Goal: Task Accomplishment & Management: Use online tool/utility

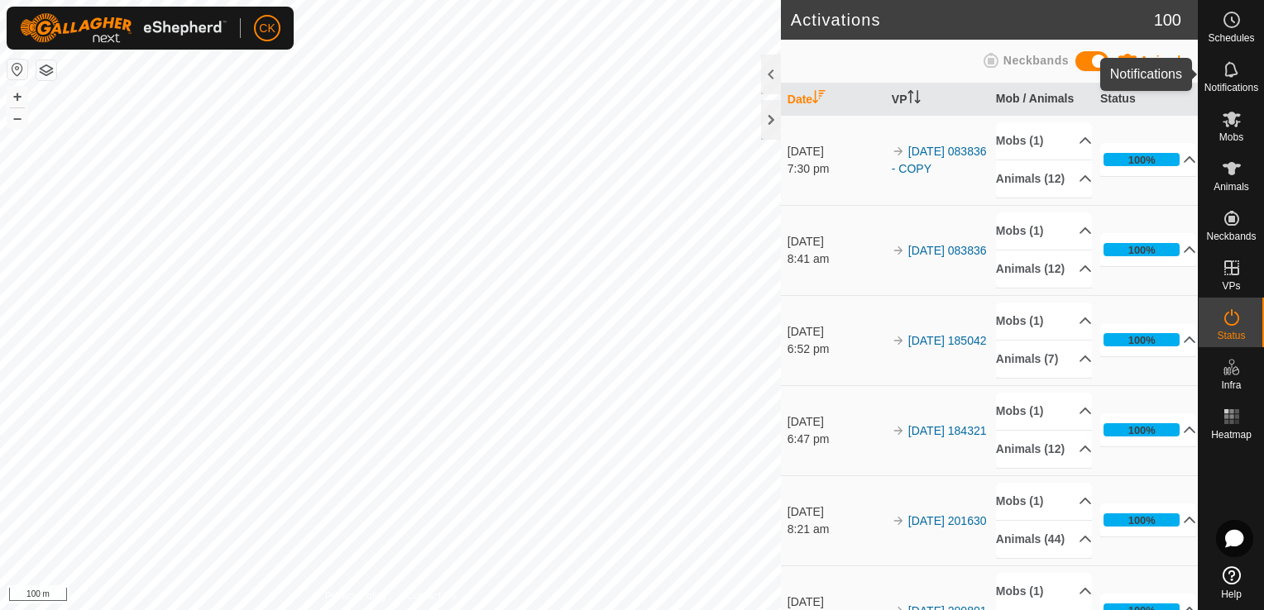
click at [1231, 68] on icon at bounding box center [1232, 70] width 20 height 20
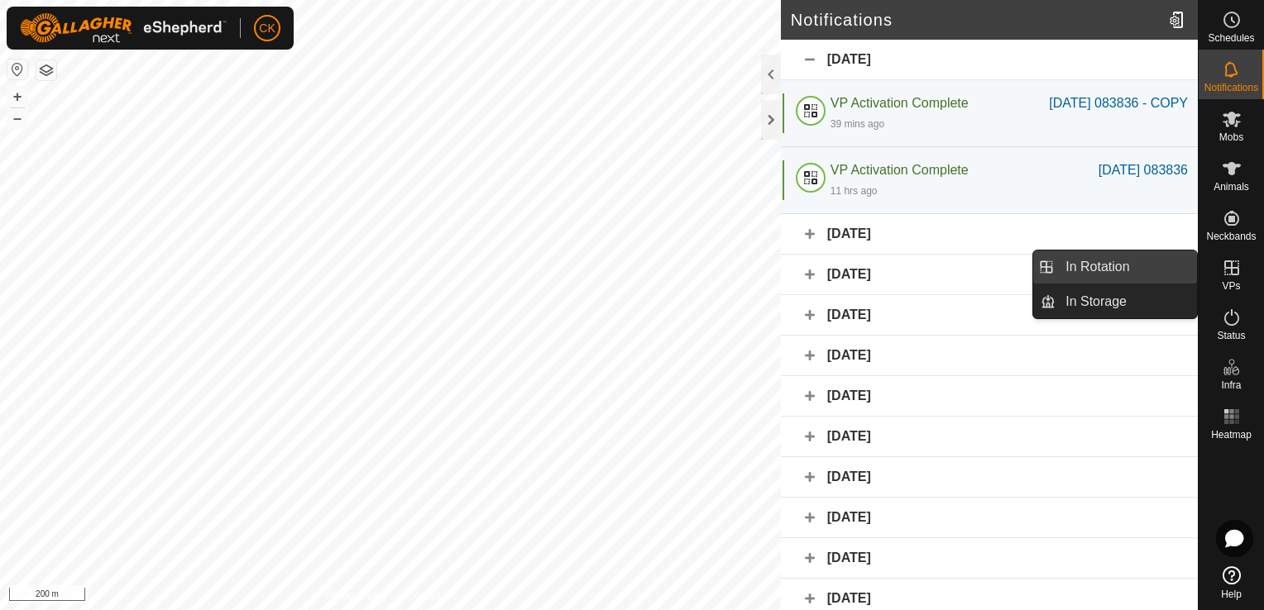
click at [1177, 266] on link "In Rotation" at bounding box center [1125, 267] width 141 height 33
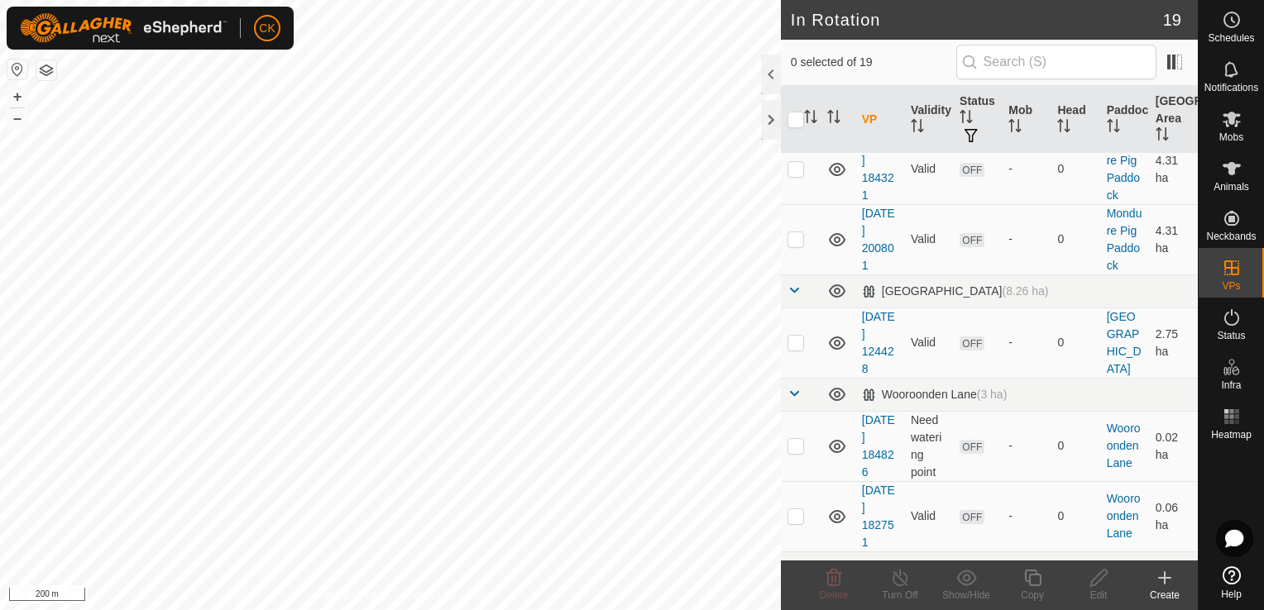
scroll to position [1294, 0]
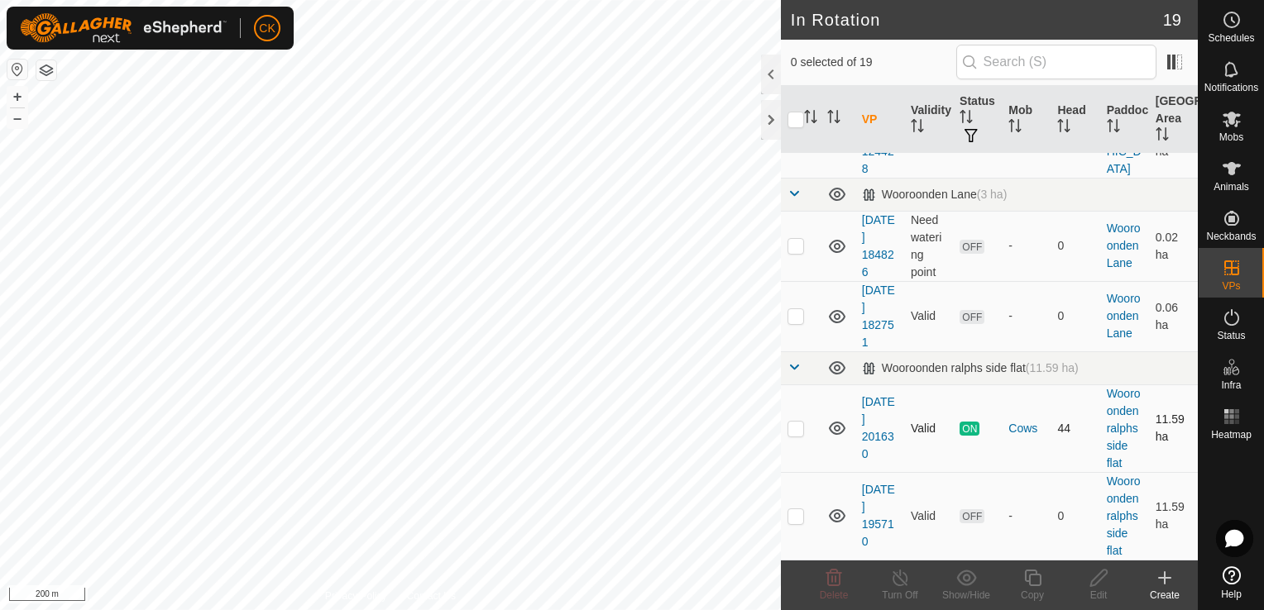
click at [801, 428] on p-checkbox at bounding box center [795, 428] width 17 height 13
checkbox input "true"
click at [1032, 576] on icon at bounding box center [1032, 578] width 21 height 20
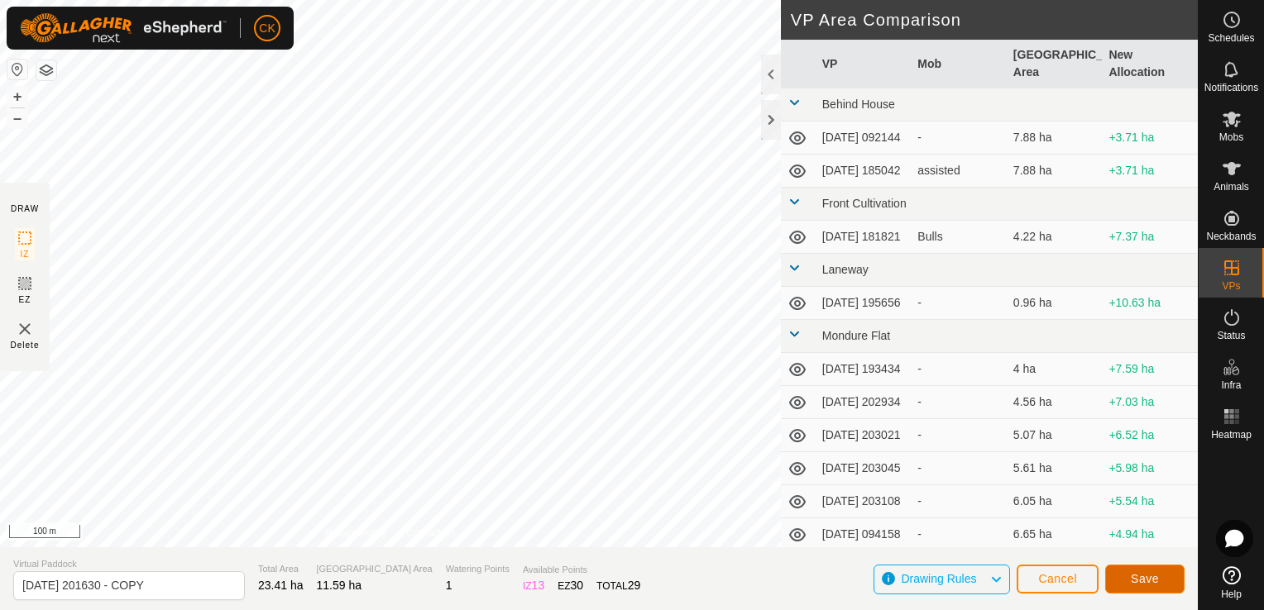
click at [1161, 583] on button "Save" at bounding box center [1144, 579] width 79 height 29
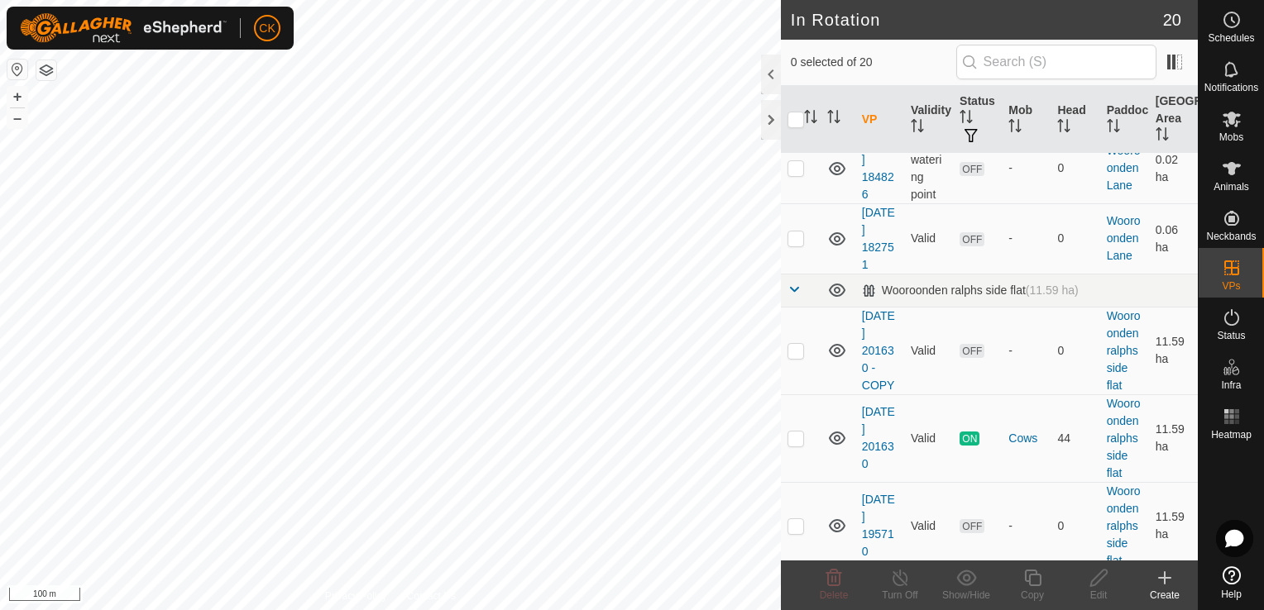
scroll to position [1380, 0]
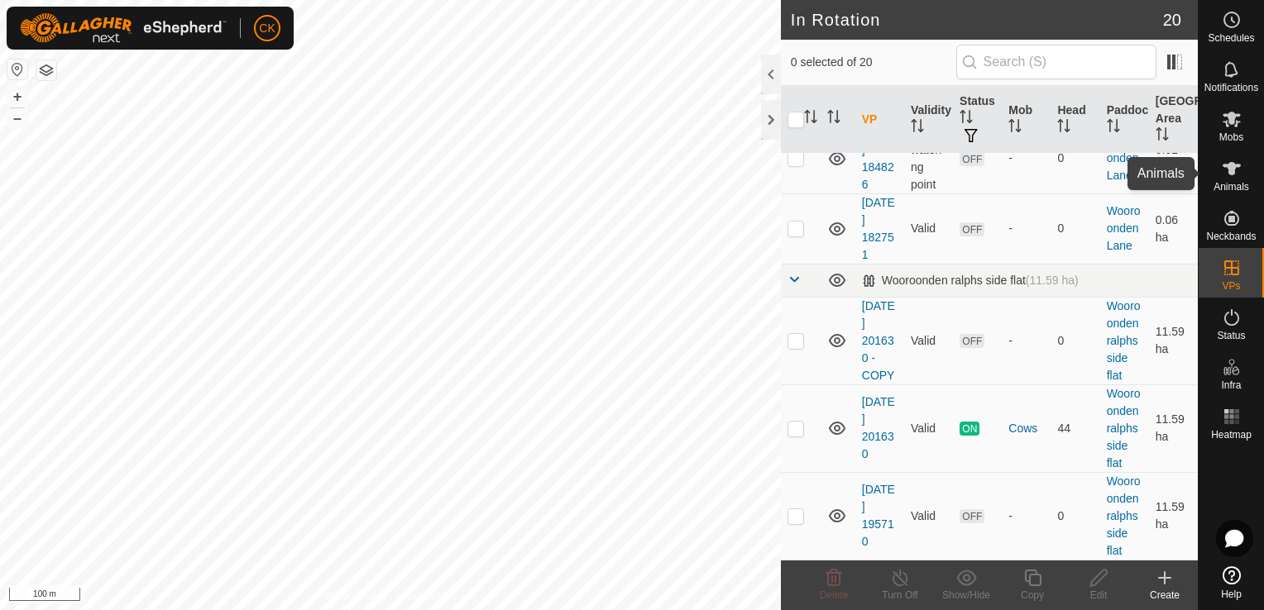
click at [1232, 168] on icon at bounding box center [1231, 168] width 18 height 13
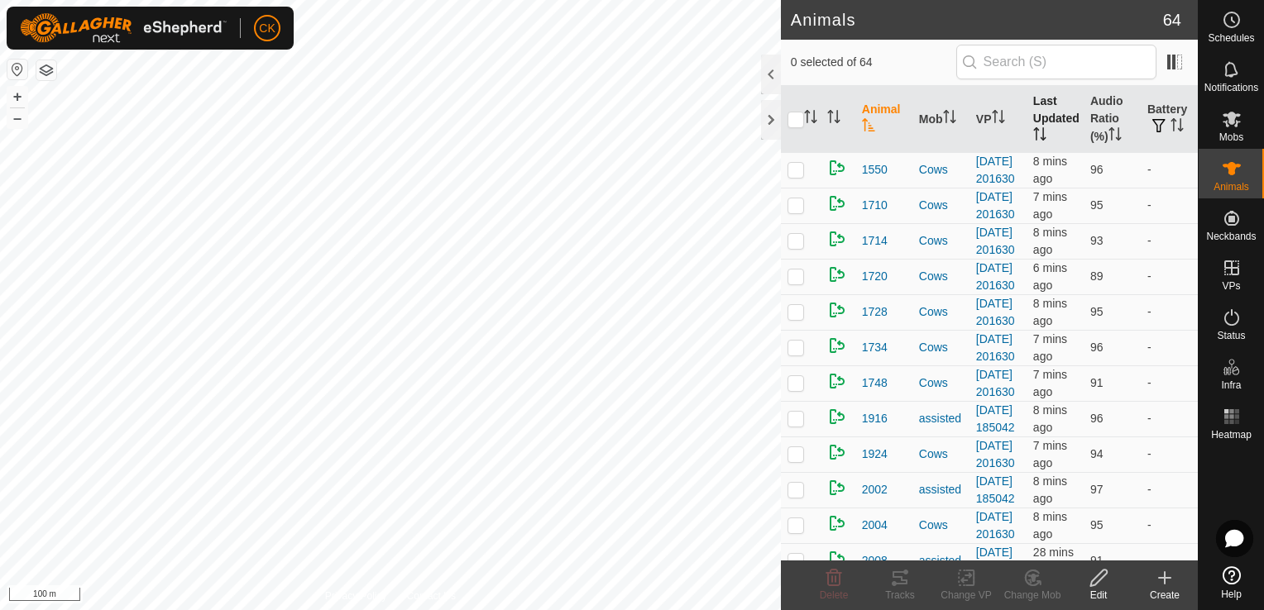
click at [1040, 117] on th "Last Updated" at bounding box center [1054, 119] width 57 height 67
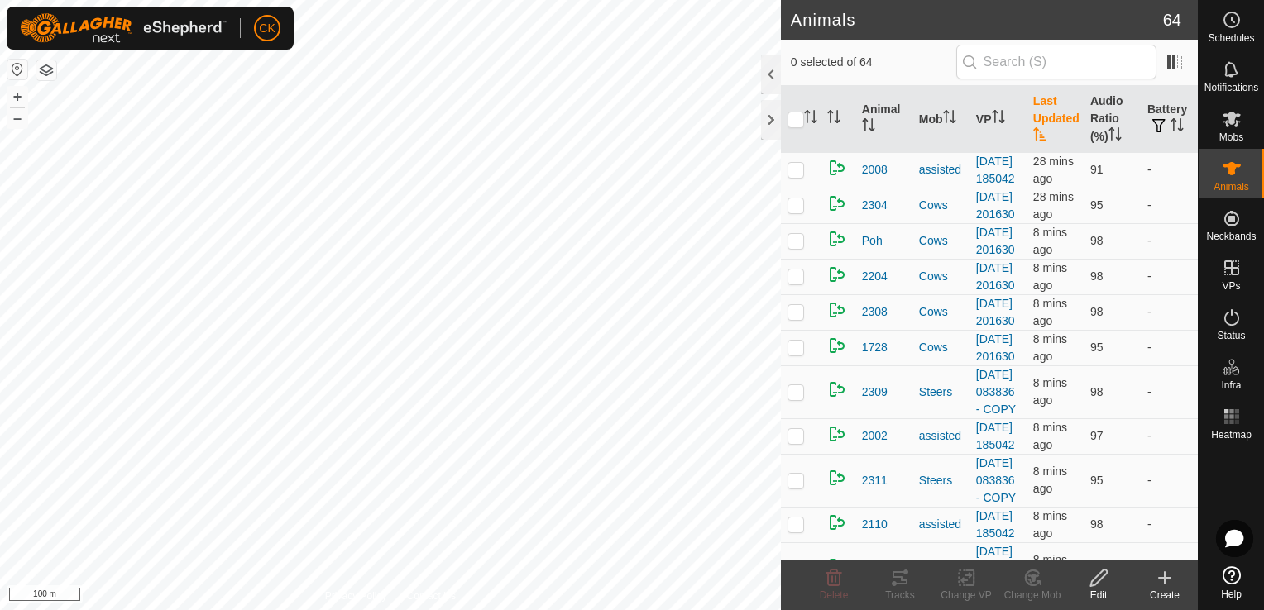
click at [1040, 117] on th "Last Updated" at bounding box center [1054, 119] width 57 height 67
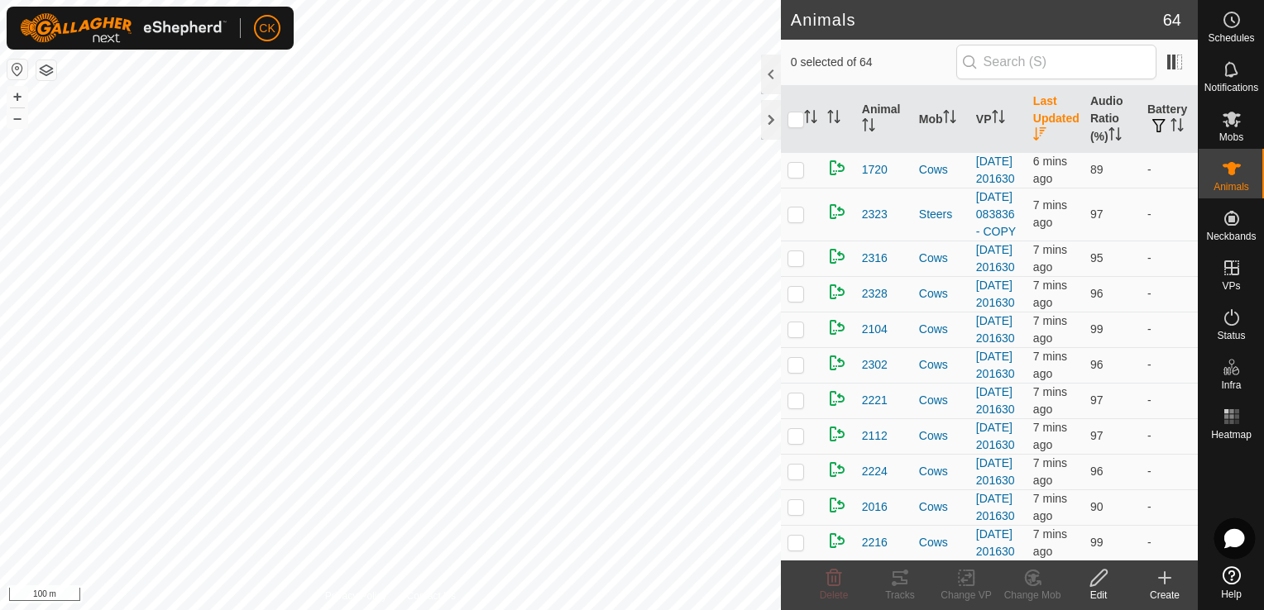
click at [1227, 538] on icon at bounding box center [1234, 538] width 20 height 19
click at [1236, 575] on icon at bounding box center [1231, 576] width 18 height 18
click at [1234, 539] on icon at bounding box center [1235, 539] width 12 height 12
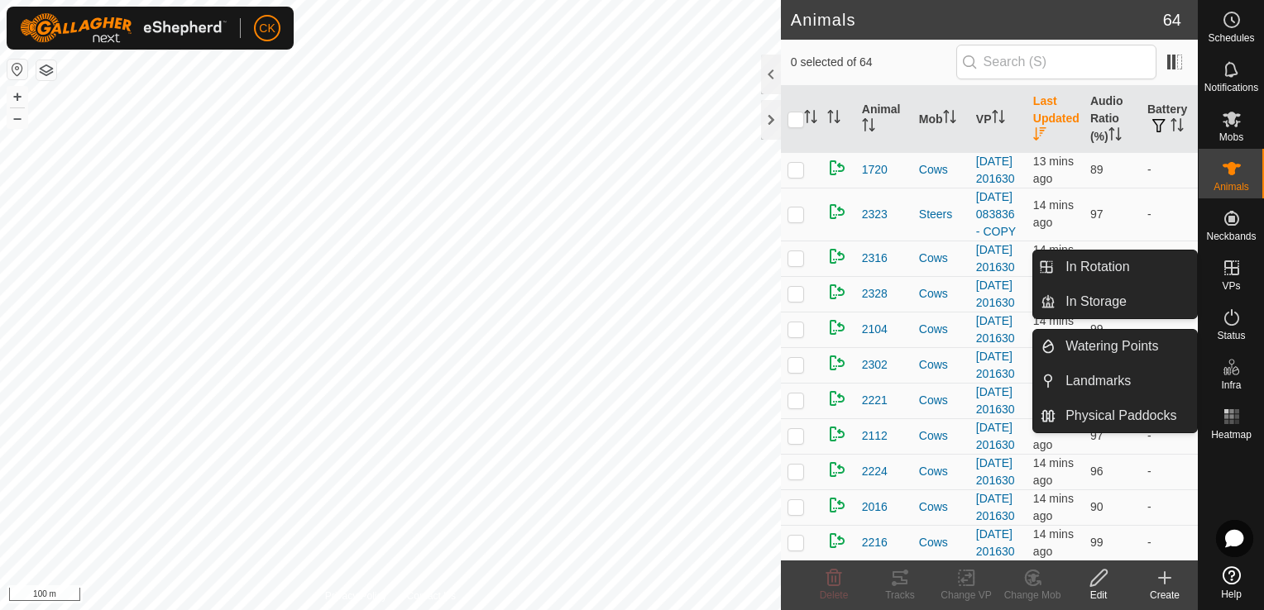
click at [1232, 263] on icon at bounding box center [1232, 268] width 20 height 20
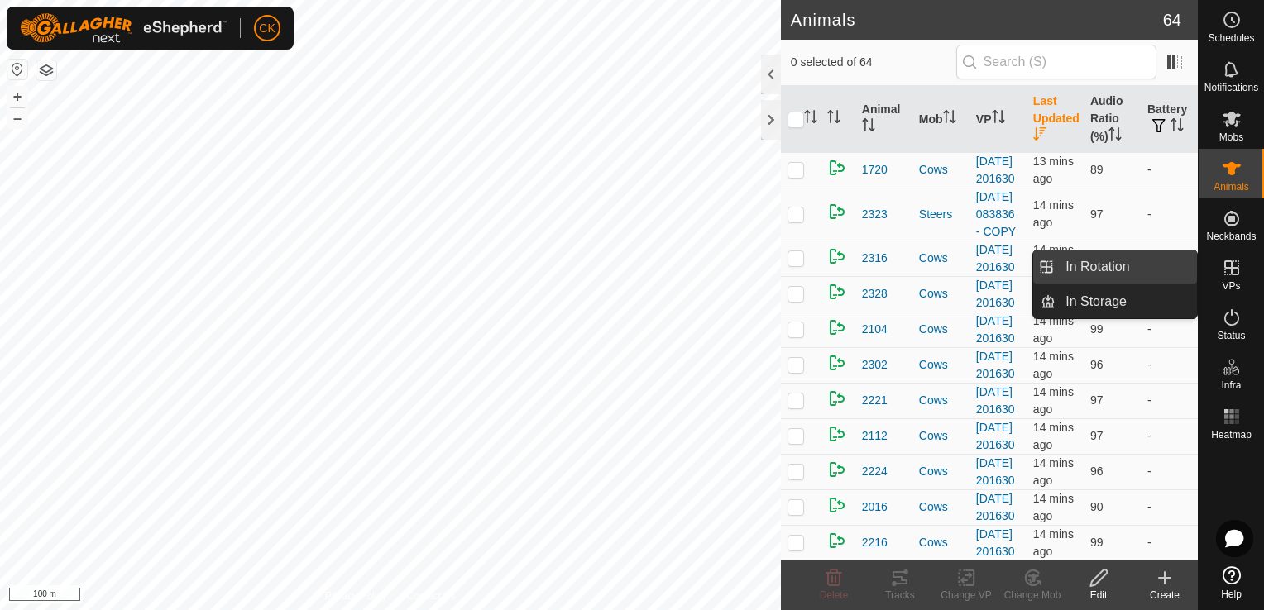
click at [1154, 263] on link "In Rotation" at bounding box center [1125, 267] width 141 height 33
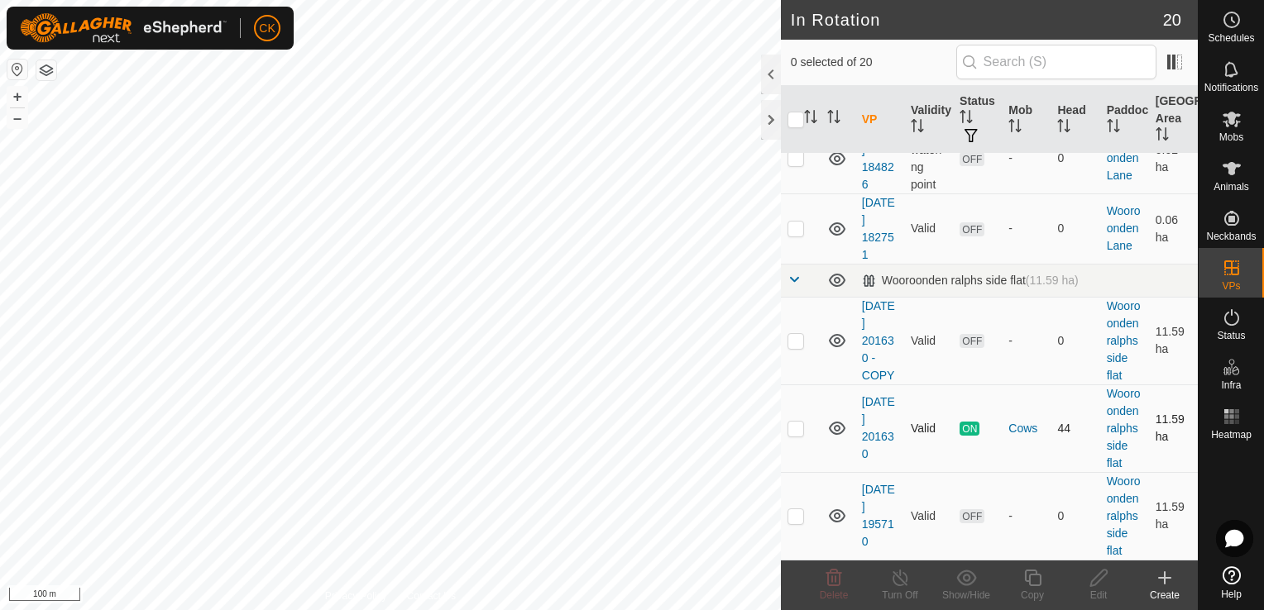
scroll to position [1380, 0]
click at [797, 346] on p-checkbox at bounding box center [795, 340] width 17 height 13
checkbox input "true"
click at [1030, 576] on icon at bounding box center [1032, 578] width 17 height 17
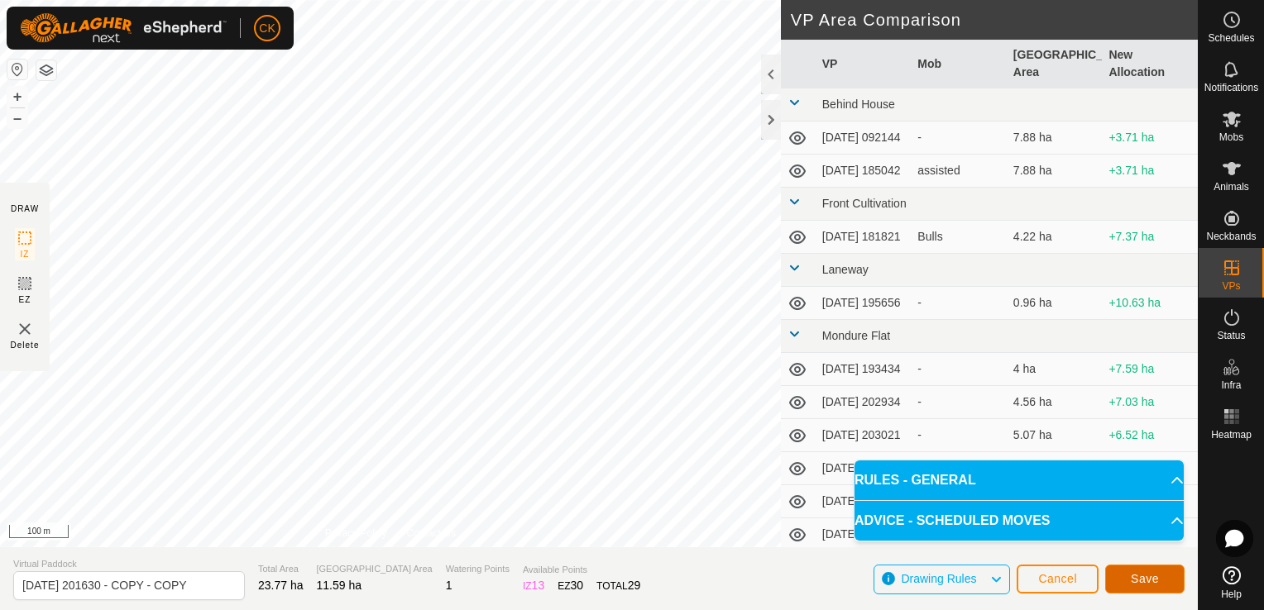
click at [1135, 576] on span "Save" at bounding box center [1145, 578] width 28 height 13
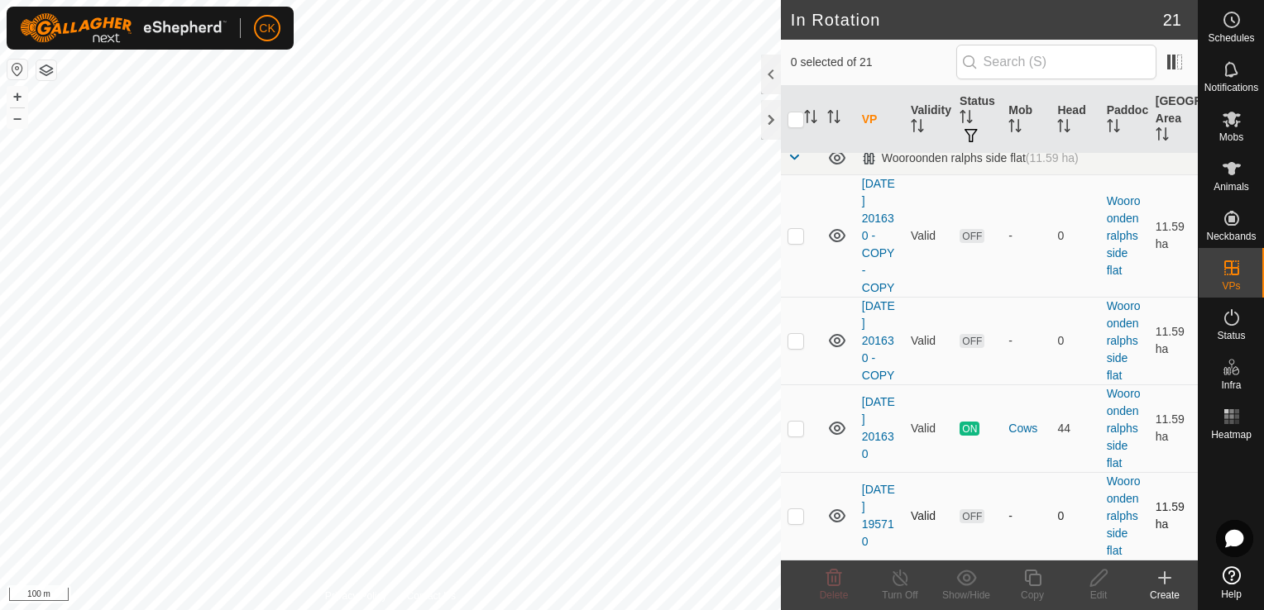
scroll to position [1503, 0]
click at [1230, 540] on icon at bounding box center [1234, 538] width 20 height 19
click at [772, 124] on div at bounding box center [771, 120] width 20 height 40
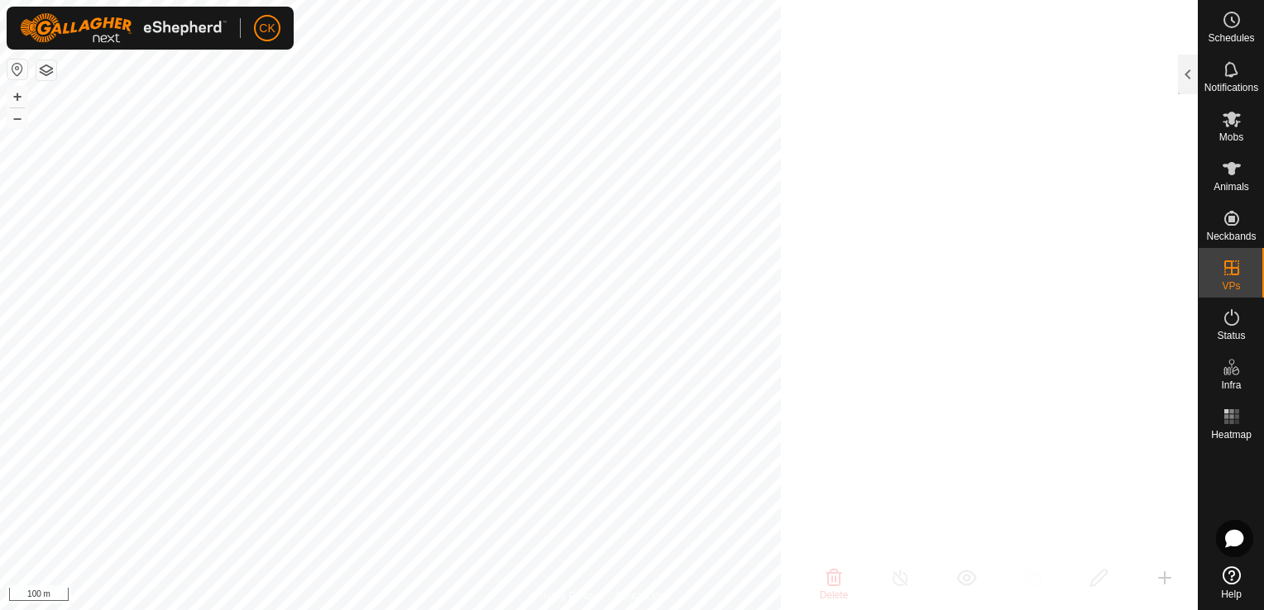
scroll to position [6802, 0]
